Goal: Transaction & Acquisition: Purchase product/service

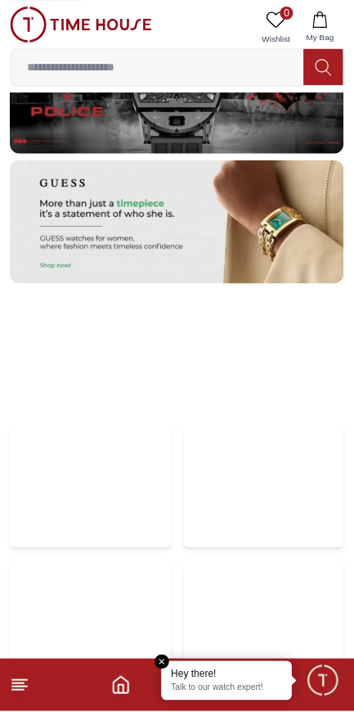
scroll to position [3645, 0]
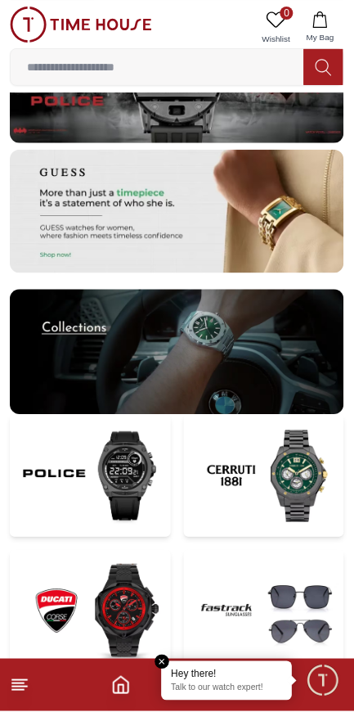
click at [273, 367] on img at bounding box center [177, 352] width 335 height 125
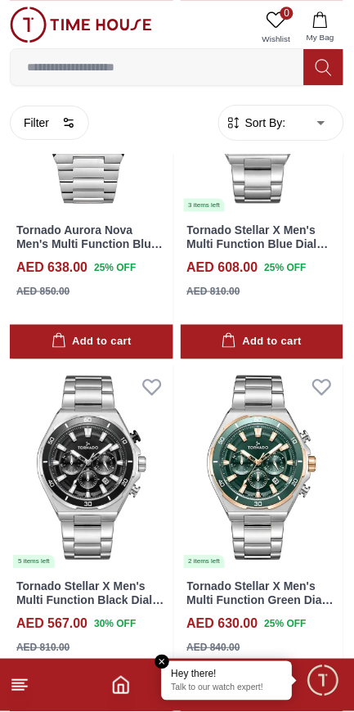
scroll to position [3028, 0]
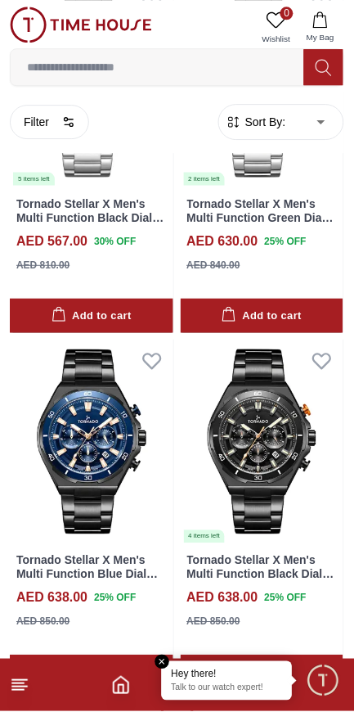
scroll to position [3510, 0]
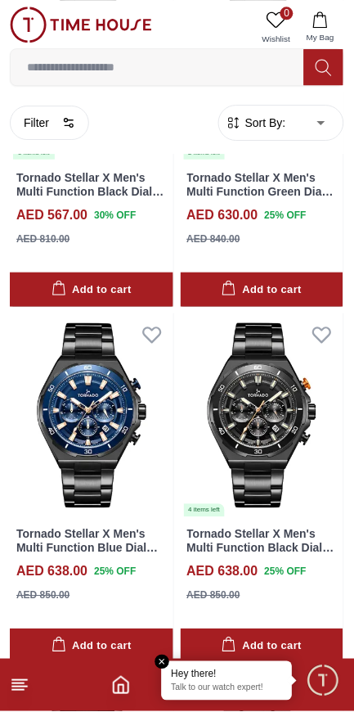
scroll to position [3507, 0]
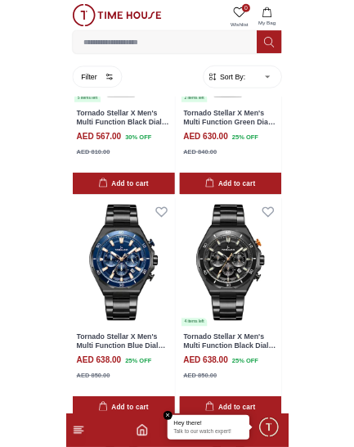
scroll to position [3510, 0]
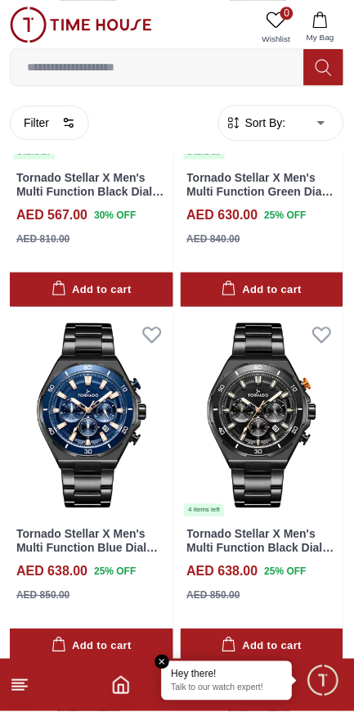
click at [41, 72] on input at bounding box center [158, 67] width 294 height 33
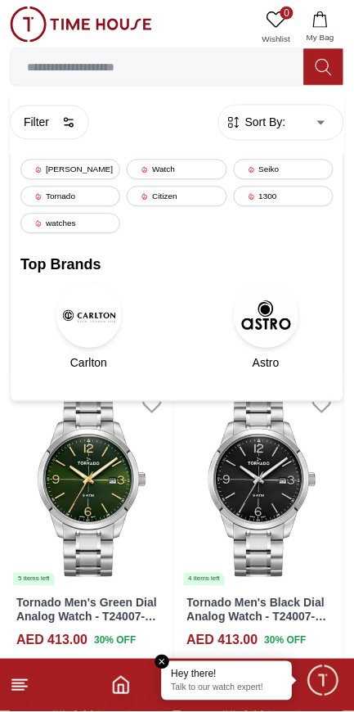
scroll to position [3800, 0]
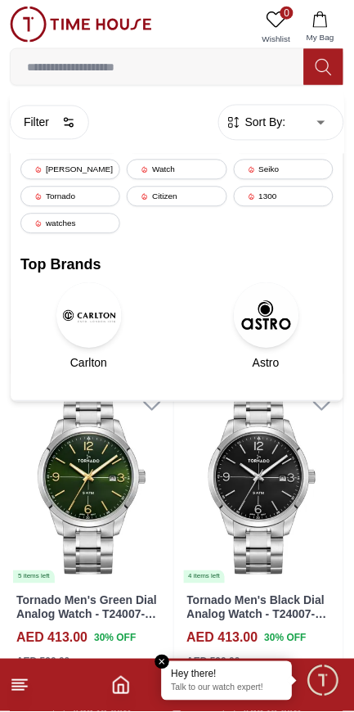
click at [161, 163] on div "Watch" at bounding box center [177, 170] width 100 height 20
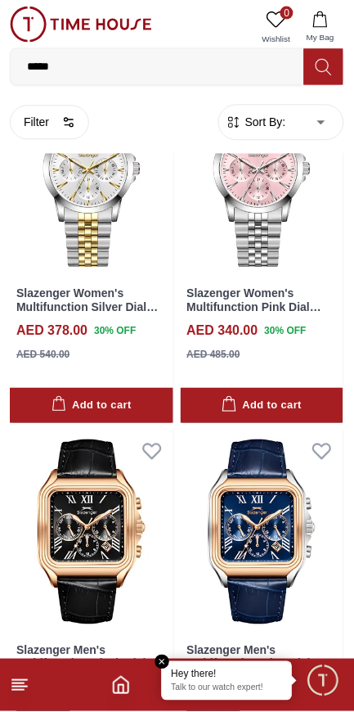
scroll to position [1562, 0]
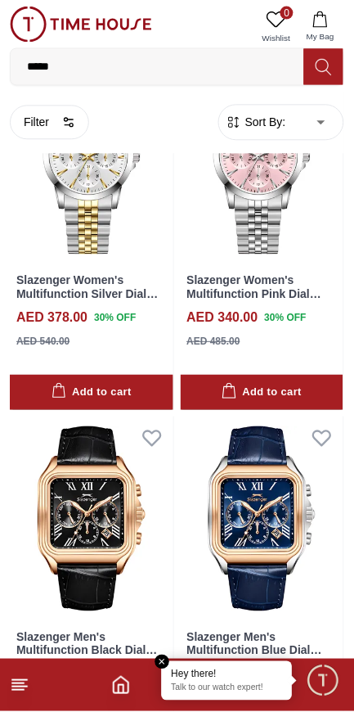
click at [263, 510] on img at bounding box center [263, 520] width 164 height 205
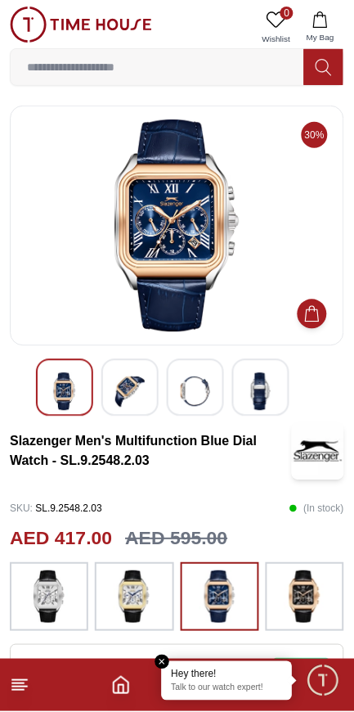
click at [188, 63] on input at bounding box center [158, 67] width 294 height 33
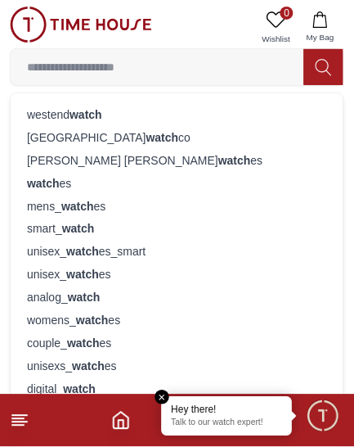
click at [115, 200] on div "mens_ watch es" at bounding box center [177, 206] width 314 height 23
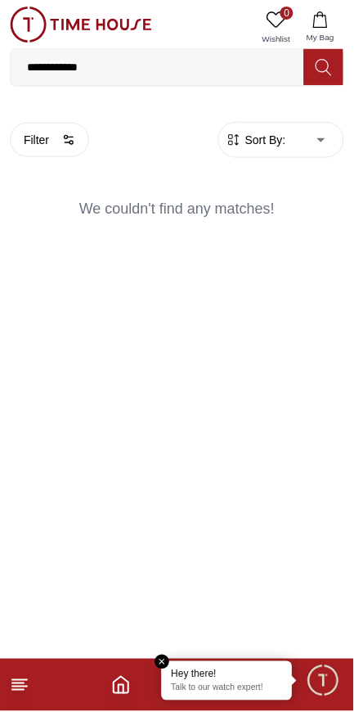
click at [159, 65] on input "**********" at bounding box center [158, 67] width 294 height 33
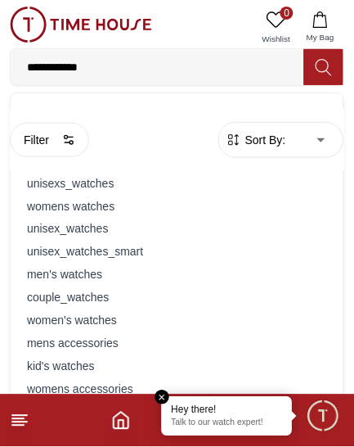
click at [100, 204] on div "womens watches" at bounding box center [177, 206] width 314 height 23
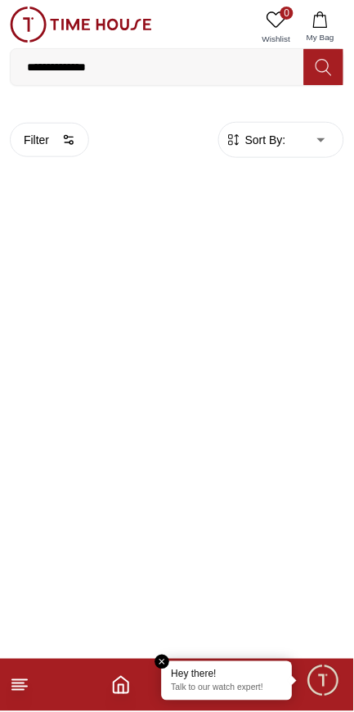
click at [52, 69] on input "**********" at bounding box center [158, 67] width 294 height 33
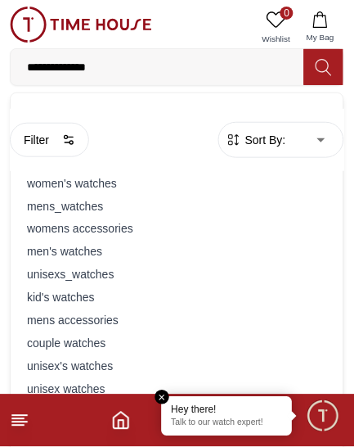
click at [37, 61] on input "**********" at bounding box center [158, 67] width 294 height 33
click at [43, 65] on input "**********" at bounding box center [158, 67] width 294 height 33
type input "**********"
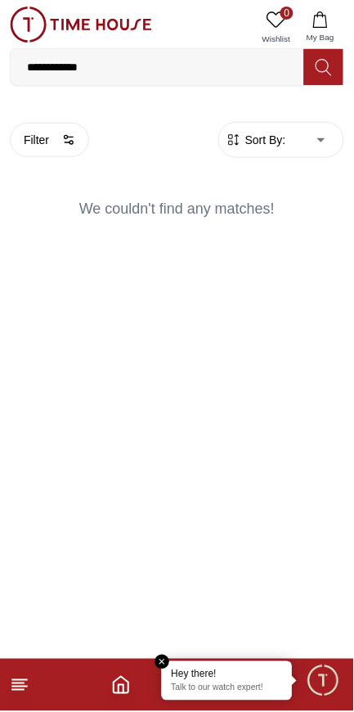
click at [20, 681] on line at bounding box center [19, 681] width 15 height 0
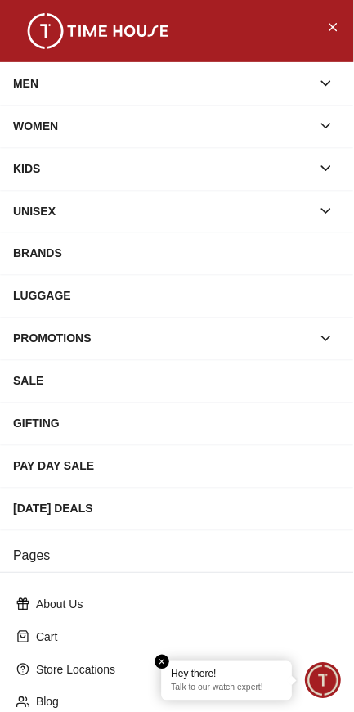
click at [152, 79] on div "MEN" at bounding box center [162, 83] width 299 height 29
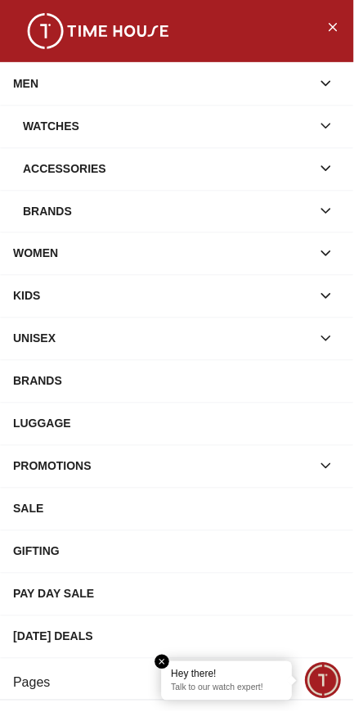
click at [274, 123] on div "Watches" at bounding box center [167, 125] width 289 height 29
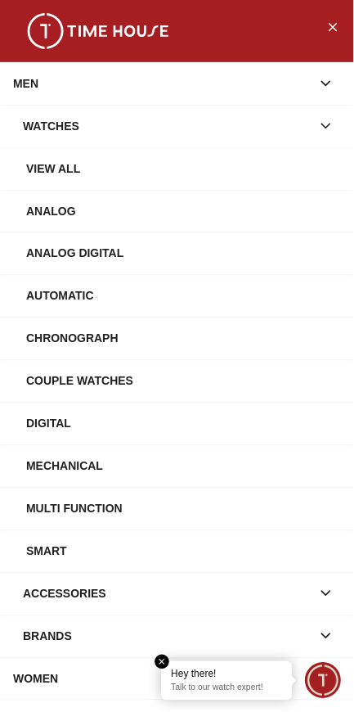
click at [188, 120] on div "Watches" at bounding box center [167, 125] width 289 height 29
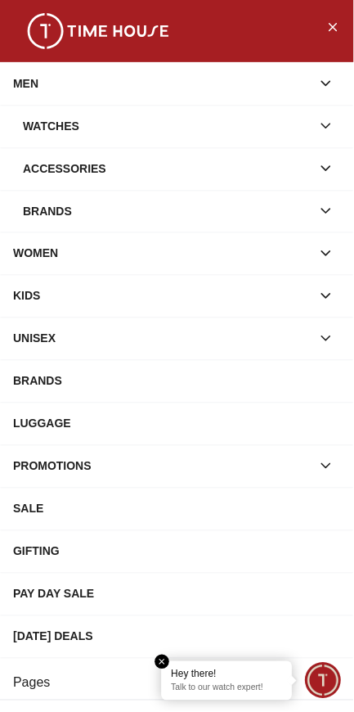
click at [175, 115] on div "Watches" at bounding box center [167, 125] width 289 height 29
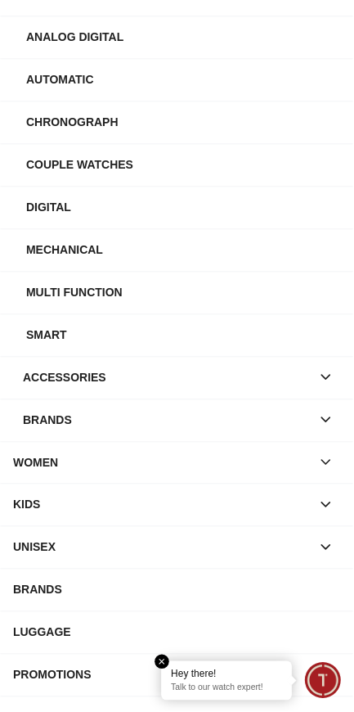
scroll to position [216, 0]
click at [314, 416] on button "button" at bounding box center [326, 420] width 29 height 29
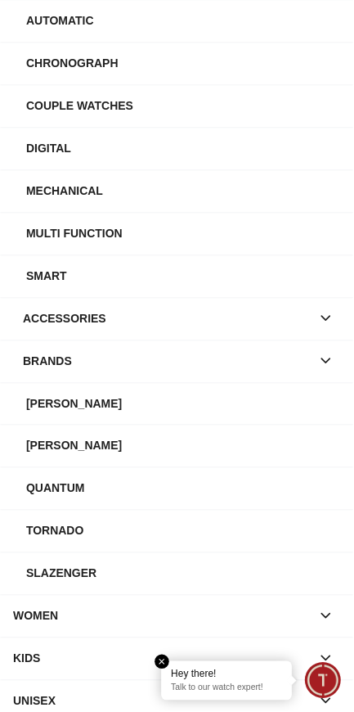
scroll to position [278, 0]
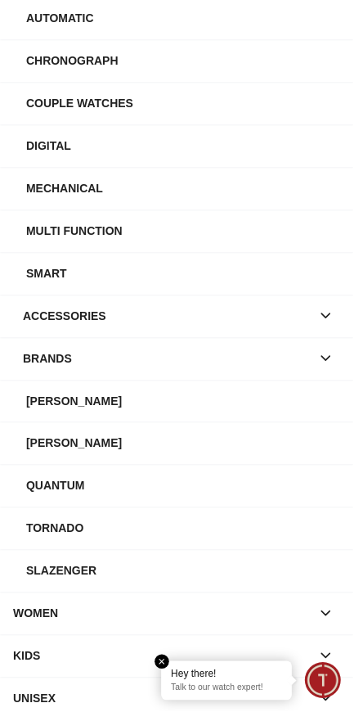
click at [237, 435] on div "[PERSON_NAME]" at bounding box center [183, 443] width 315 height 29
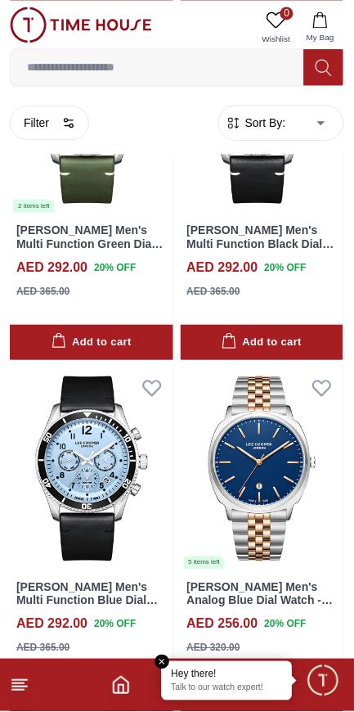
scroll to position [3490, 0]
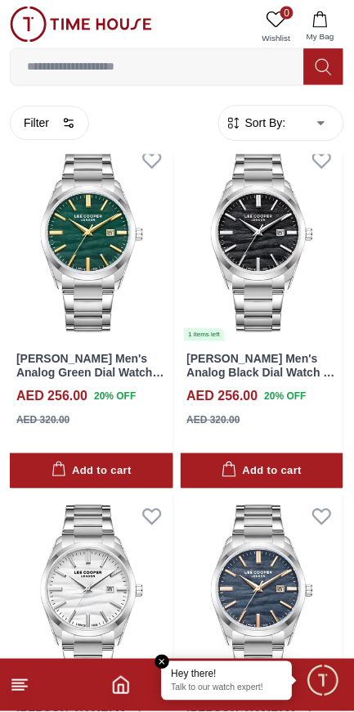
scroll to position [7973, 0]
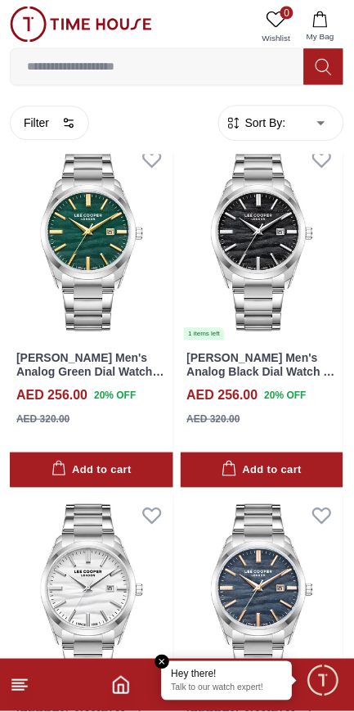
click at [77, 263] on img at bounding box center [92, 240] width 164 height 205
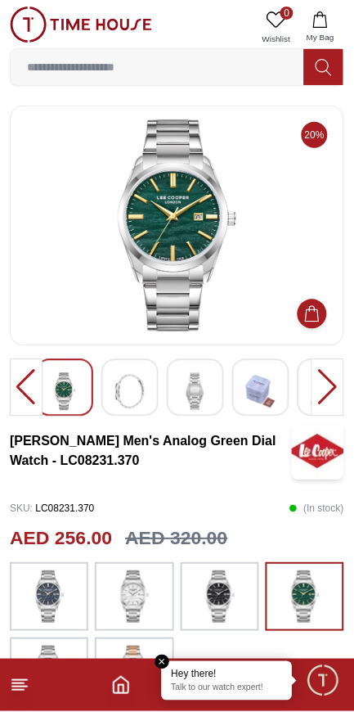
click at [272, 394] on img at bounding box center [260, 392] width 29 height 38
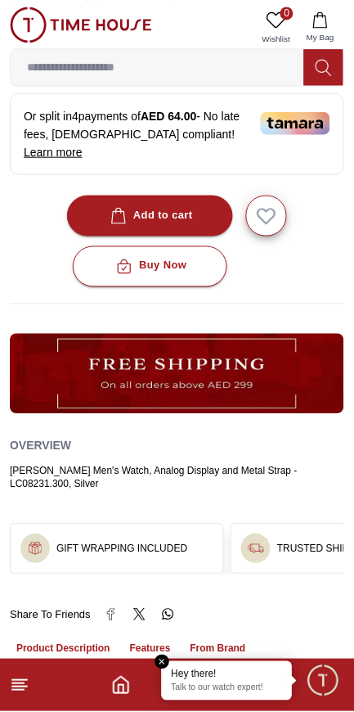
scroll to position [697, 0]
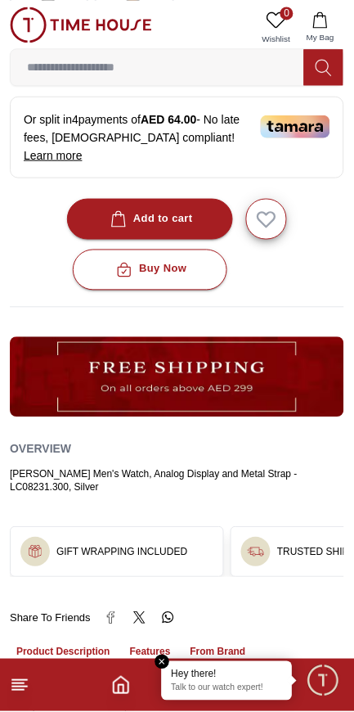
click at [115, 262] on span "button" at bounding box center [124, 270] width 23 height 16
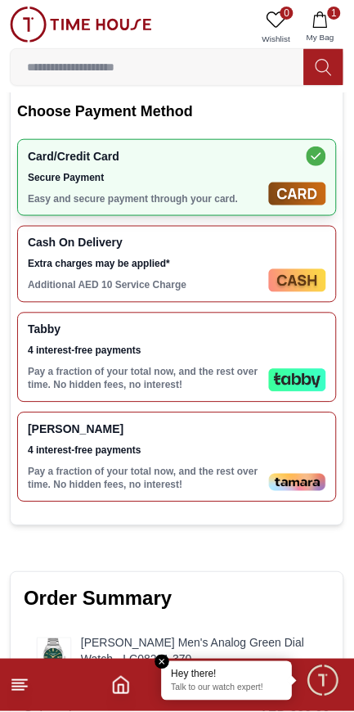
scroll to position [480, 0]
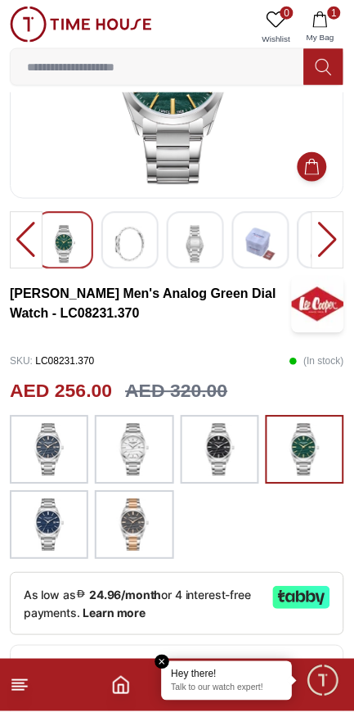
scroll to position [147, 0]
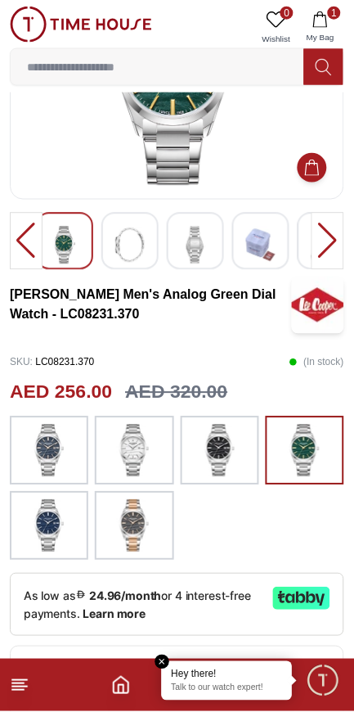
click at [304, 472] on img at bounding box center [305, 451] width 41 height 52
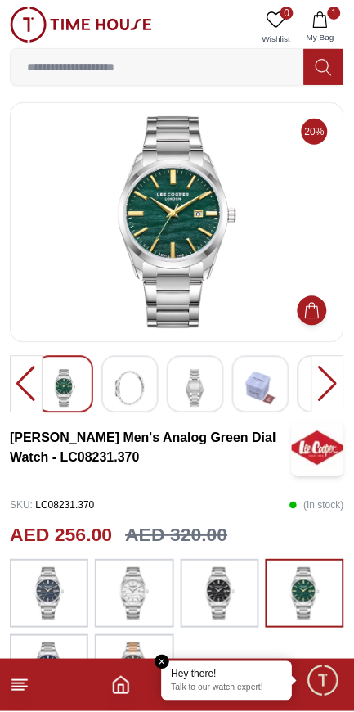
scroll to position [0, 0]
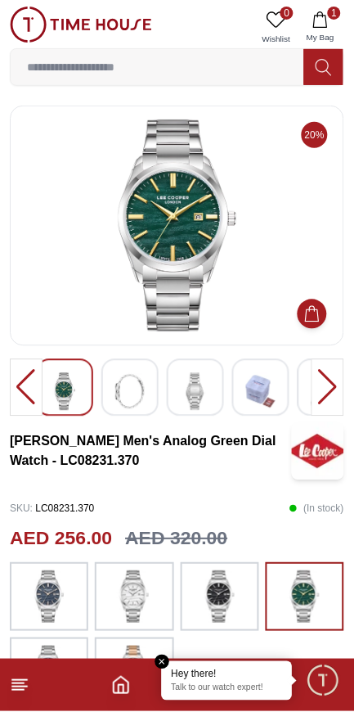
click at [325, 323] on img at bounding box center [177, 226] width 307 height 213
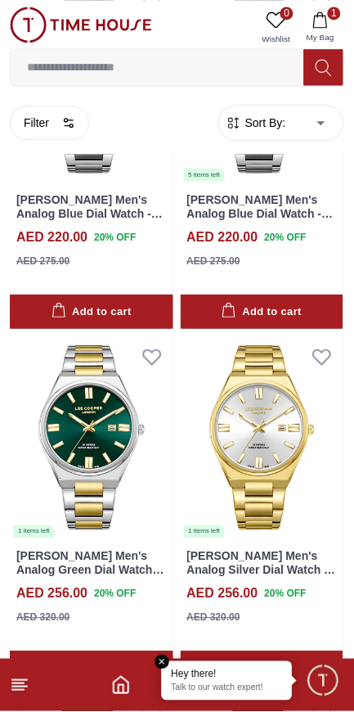
scroll to position [2098, 0]
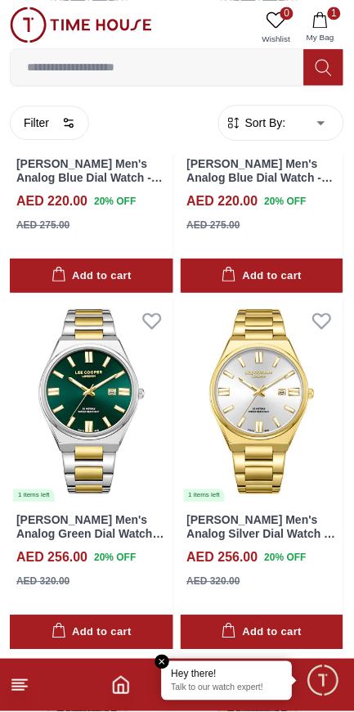
click at [125, 625] on div "Add to cart" at bounding box center [92, 633] width 80 height 19
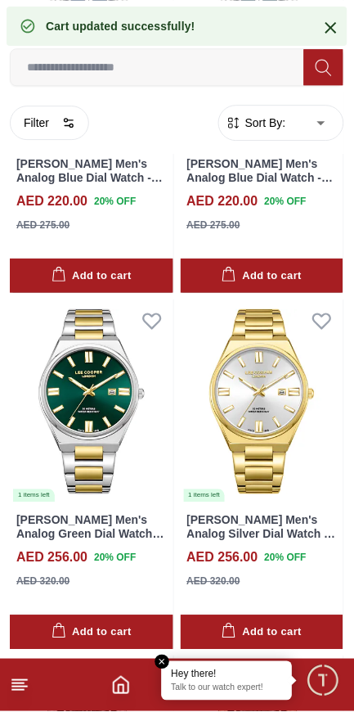
click at [326, 690] on span "Minimize live chat window" at bounding box center [323, 680] width 47 height 47
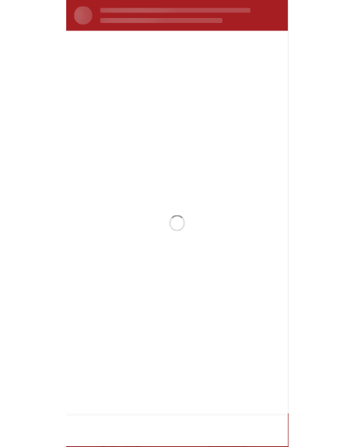
scroll to position [0, 0]
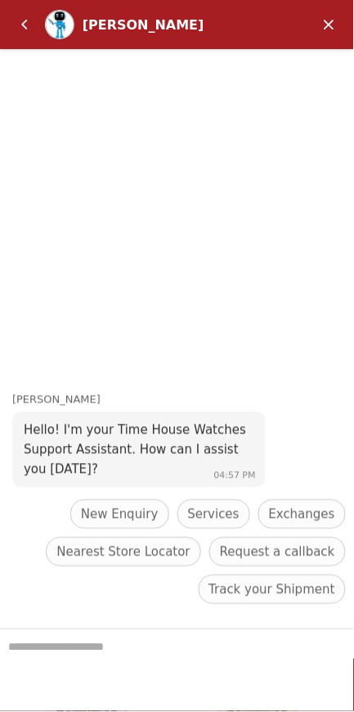
click at [124, 657] on textarea "We are here to help you" at bounding box center [177, 671] width 354 height 82
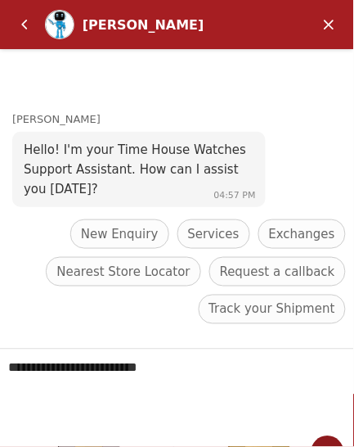
type textarea "**********"
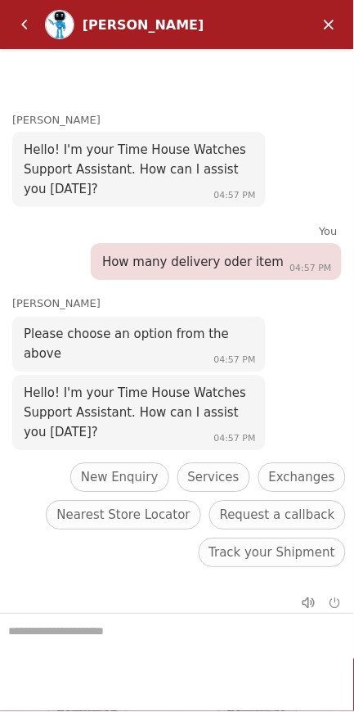
scroll to position [7070, 0]
click at [24, 28] on em "Back" at bounding box center [24, 24] width 33 height 33
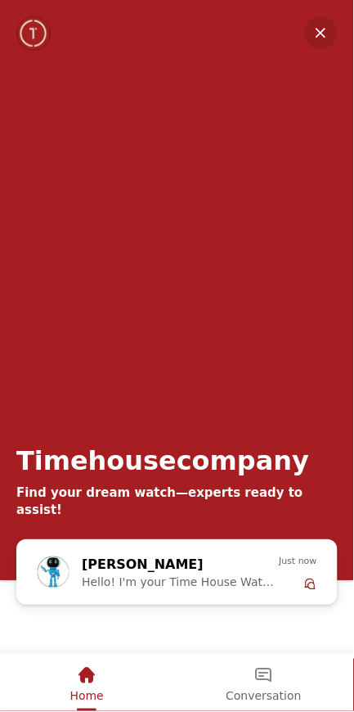
scroll to position [8383, 0]
click at [91, 702] on span "Home" at bounding box center [87, 697] width 34 height 13
click at [318, 43] on em "Minimize" at bounding box center [321, 32] width 33 height 33
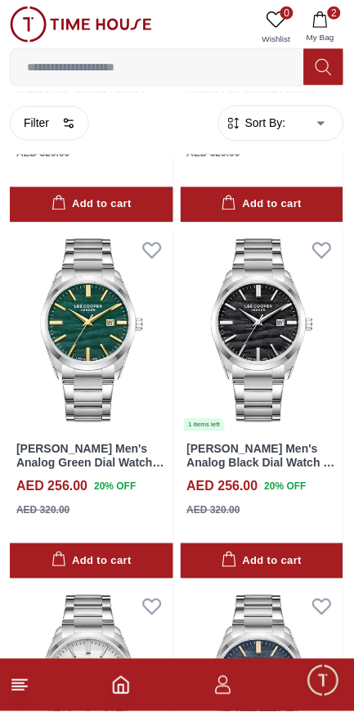
scroll to position [7880, 0]
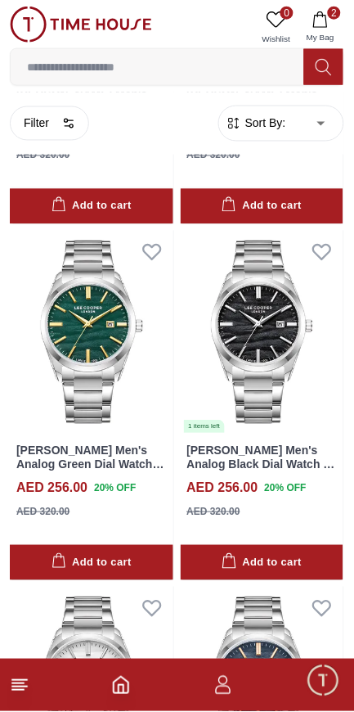
click at [124, 561] on div "Add to cart" at bounding box center [92, 563] width 80 height 19
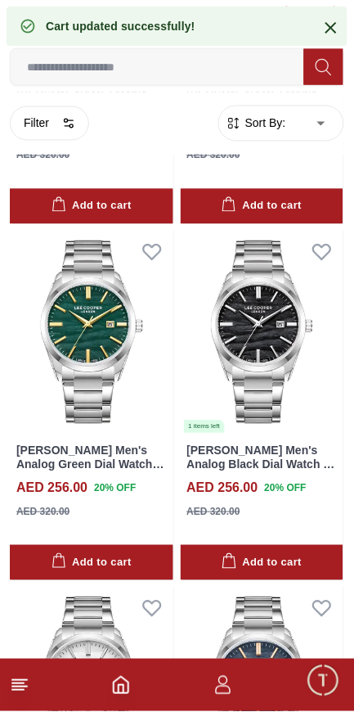
click at [25, 693] on icon at bounding box center [20, 686] width 20 height 20
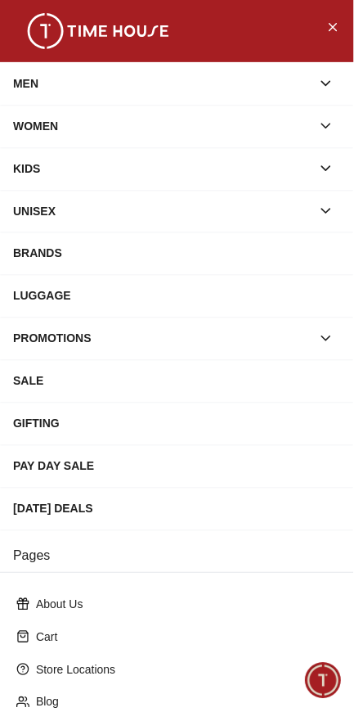
click at [334, 25] on icon "Close Menu" at bounding box center [333, 26] width 13 height 20
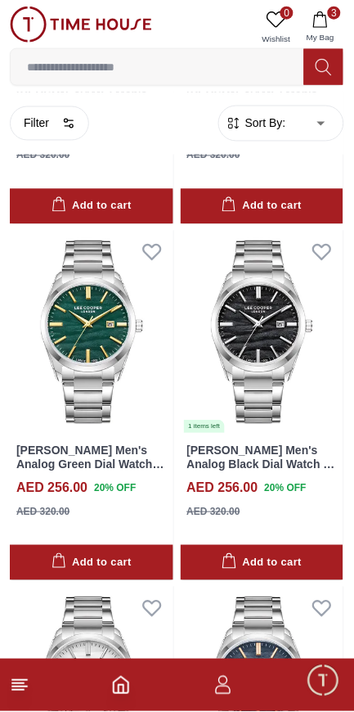
click at [228, 690] on icon "button" at bounding box center [224, 686] width 20 height 20
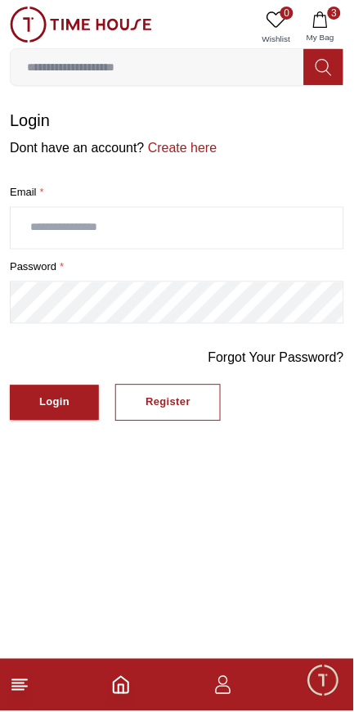
click at [125, 693] on icon "Home" at bounding box center [121, 686] width 20 height 20
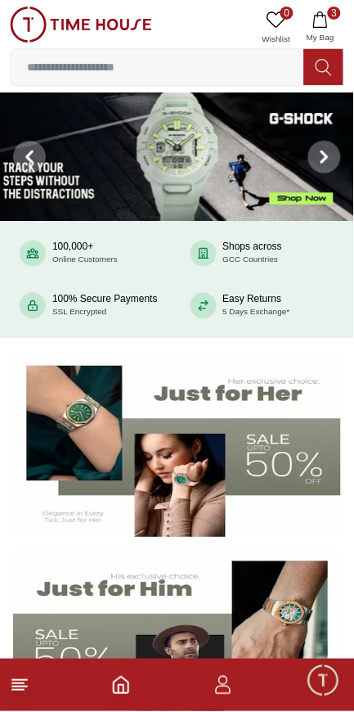
click at [329, 28] on button "3 My Bag" at bounding box center [320, 28] width 47 height 42
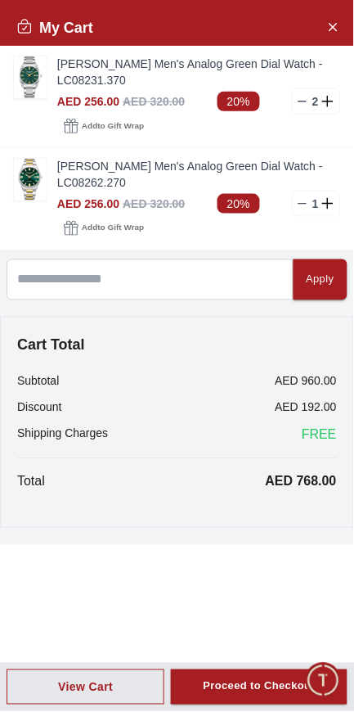
click at [305, 377] on p "AED 960.00" at bounding box center [307, 381] width 62 height 16
click at [96, 184] on link "[PERSON_NAME] Men's Analog Green Dial Watch - LC08262.270" at bounding box center [199, 174] width 284 height 33
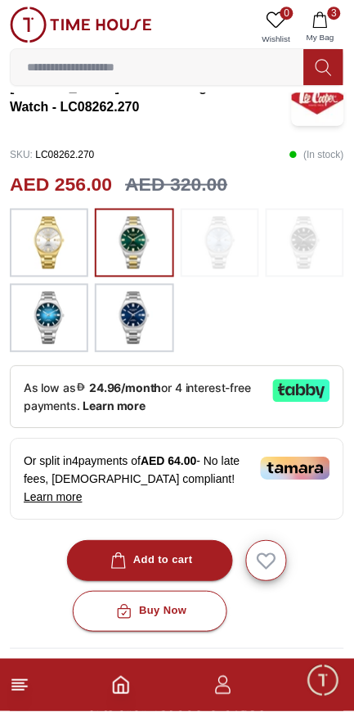
scroll to position [355, 0]
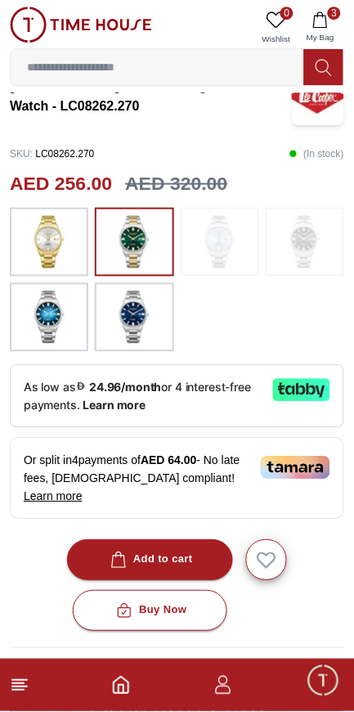
click at [154, 602] on div "Buy Now" at bounding box center [150, 611] width 74 height 19
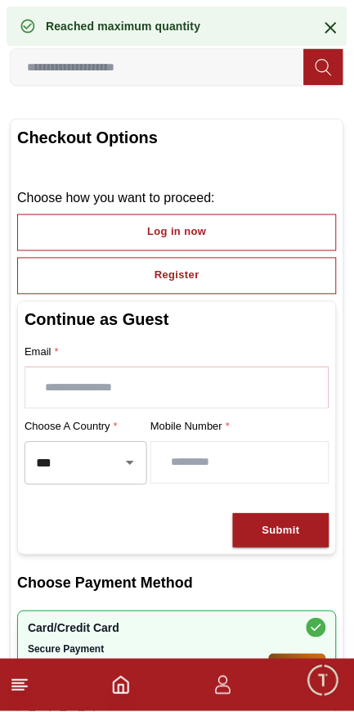
click at [177, 391] on input "text" at bounding box center [177, 388] width 304 height 41
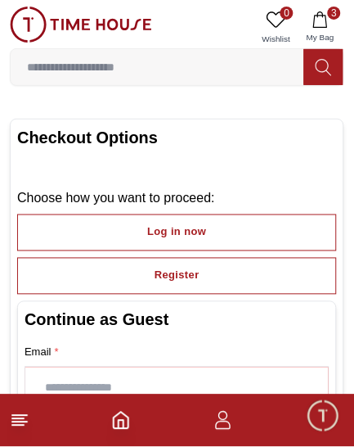
type input "**********"
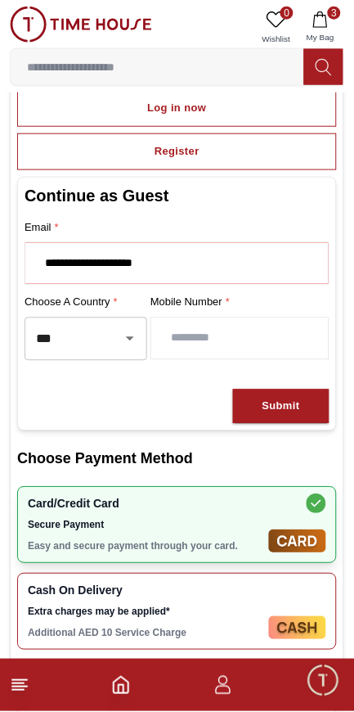
scroll to position [137, 0]
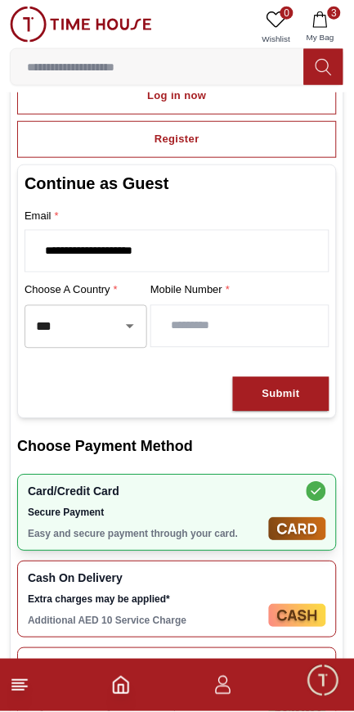
click at [255, 327] on input "number" at bounding box center [240, 326] width 178 height 41
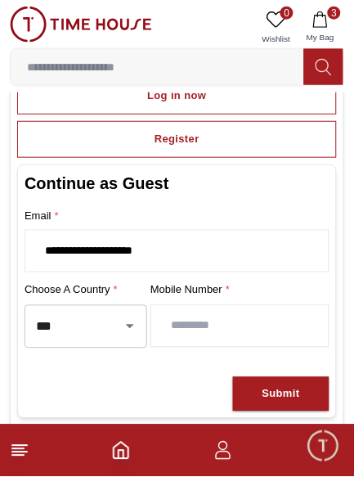
click at [297, 319] on input "number" at bounding box center [240, 326] width 178 height 41
click at [254, 327] on input "number" at bounding box center [240, 326] width 178 height 41
type input "*"
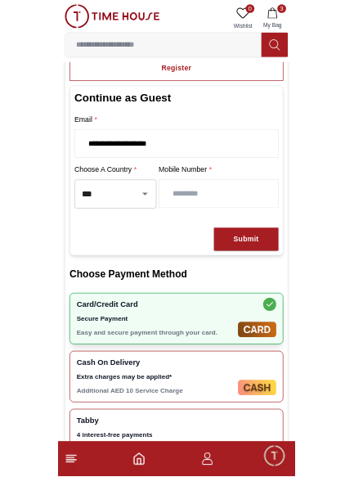
scroll to position [173, 0]
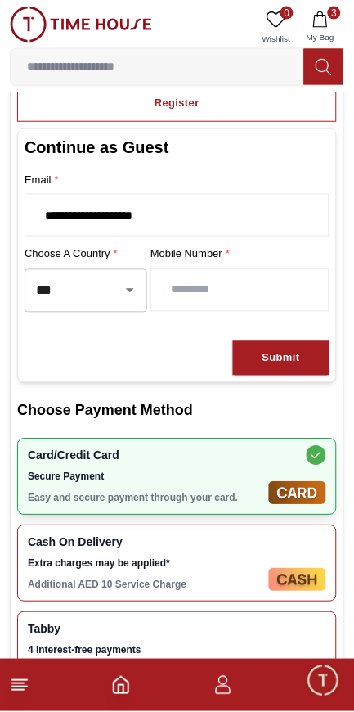
click at [120, 294] on icon "Open" at bounding box center [130, 291] width 20 height 20
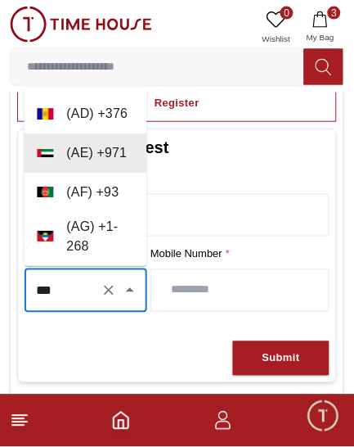
click at [301, 284] on input "number" at bounding box center [240, 290] width 178 height 41
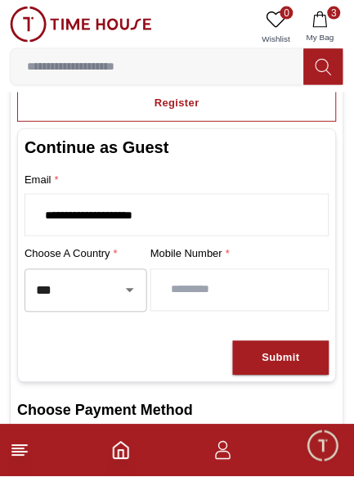
click at [221, 291] on input "number" at bounding box center [240, 290] width 178 height 41
click at [232, 290] on input "number" at bounding box center [240, 290] width 178 height 41
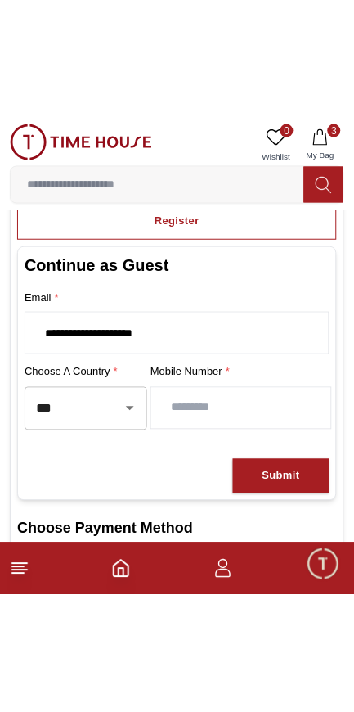
scroll to position [0, 0]
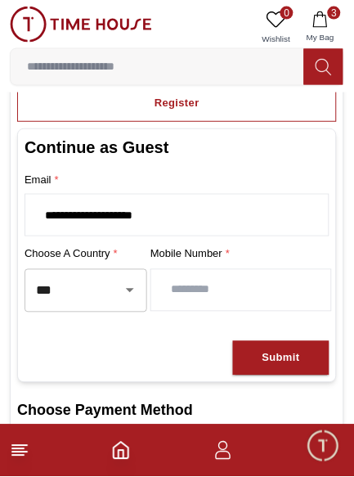
type input "*********"
click at [280, 359] on div "Submit" at bounding box center [282, 359] width 38 height 19
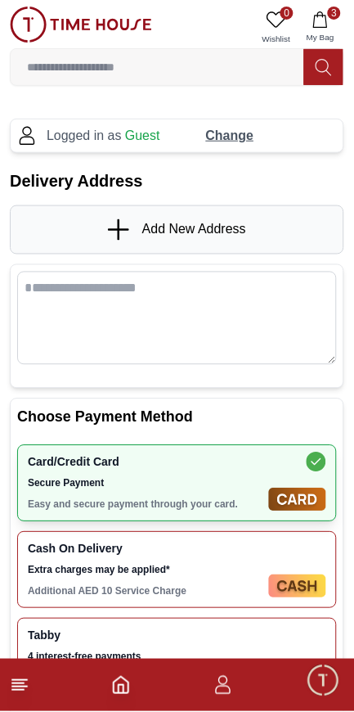
click at [147, 129] on span "Guest" at bounding box center [142, 136] width 35 height 14
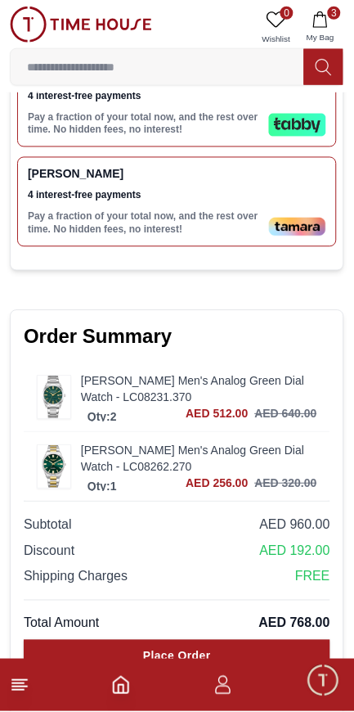
scroll to position [592, 0]
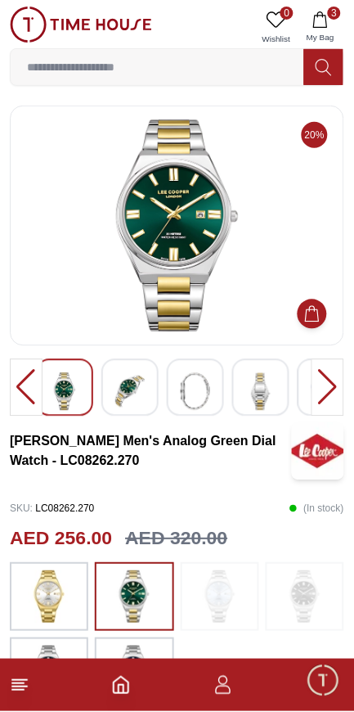
click at [305, 327] on img at bounding box center [177, 226] width 307 height 213
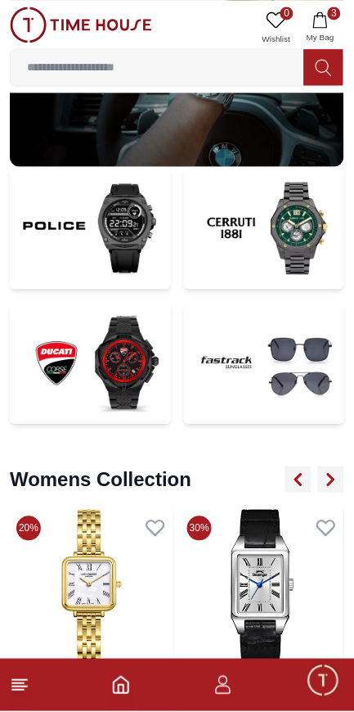
scroll to position [4014, 0]
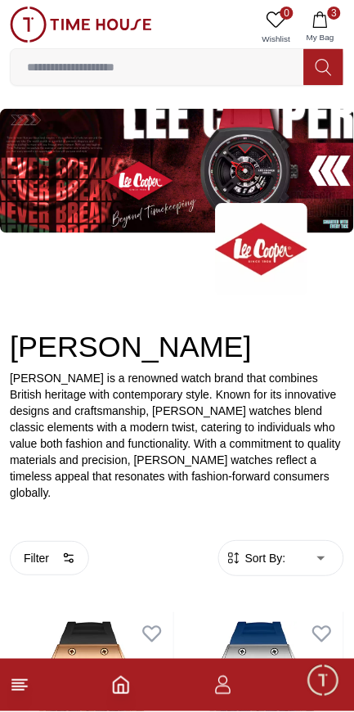
click at [286, 27] on icon at bounding box center [277, 20] width 20 height 20
